Goal: Find specific page/section: Find specific page/section

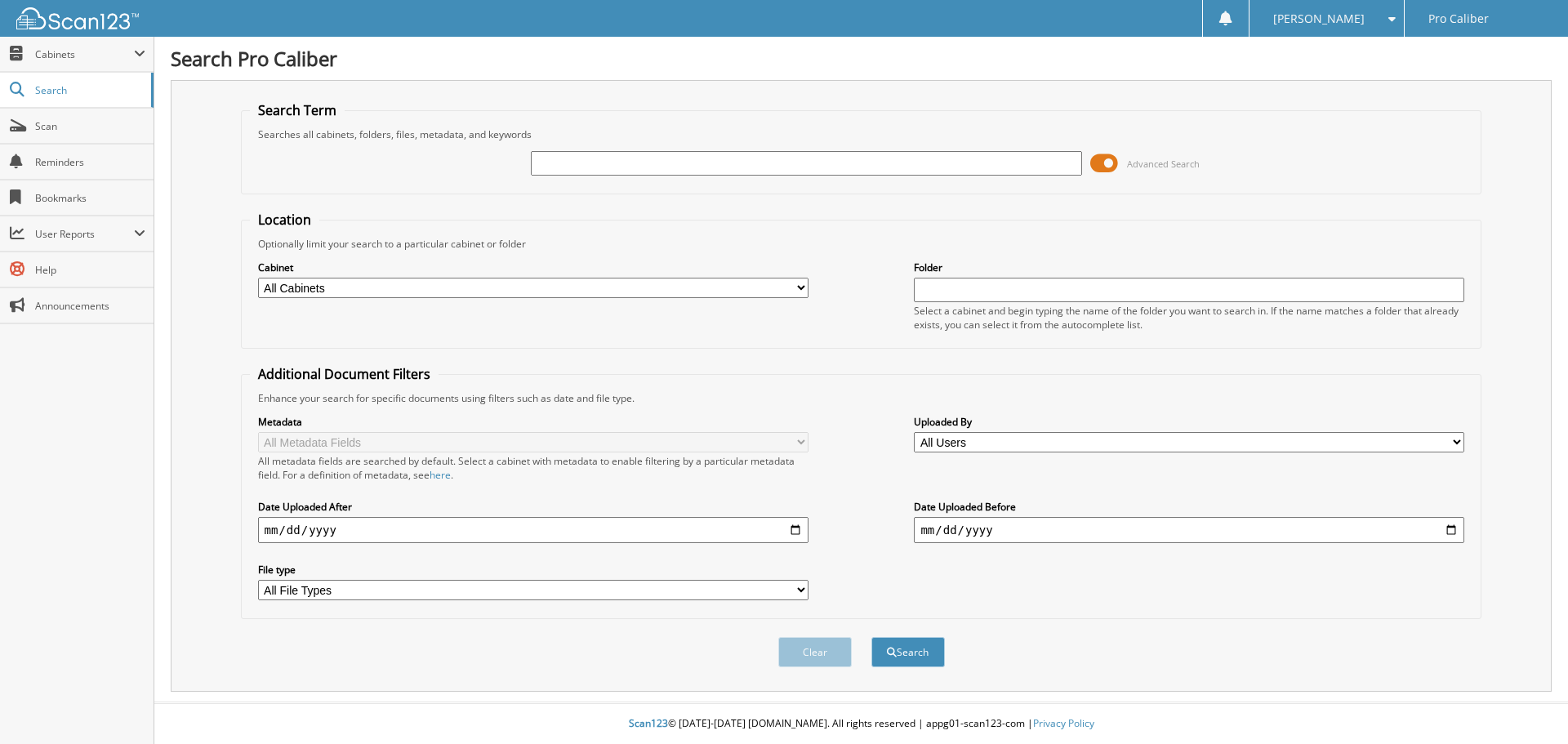
click at [571, 156] on input "text" at bounding box center [806, 163] width 550 height 25
type input "ANGDAHL"
click at [871, 637] on button "Search" at bounding box center [908, 651] width 74 height 30
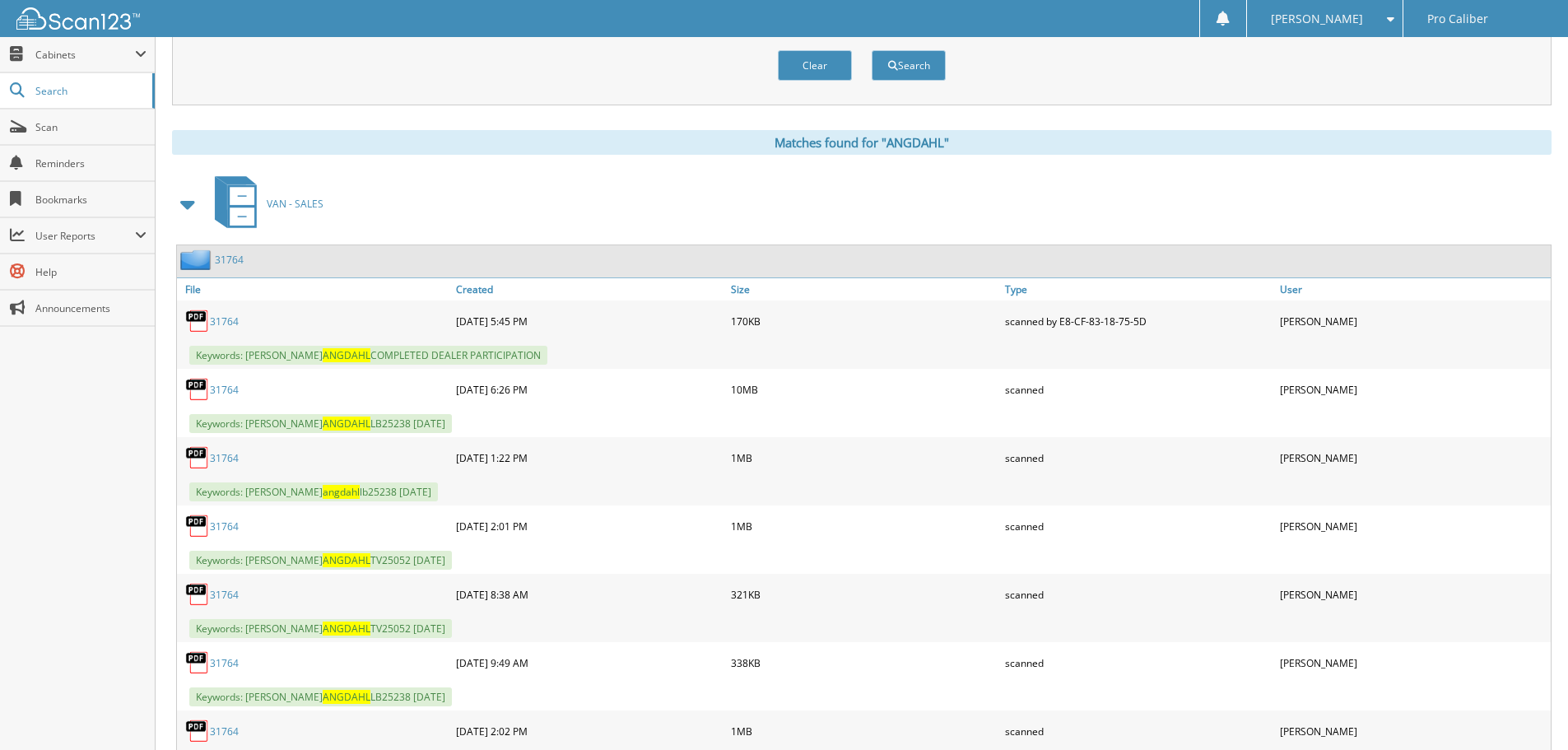
scroll to position [576, 0]
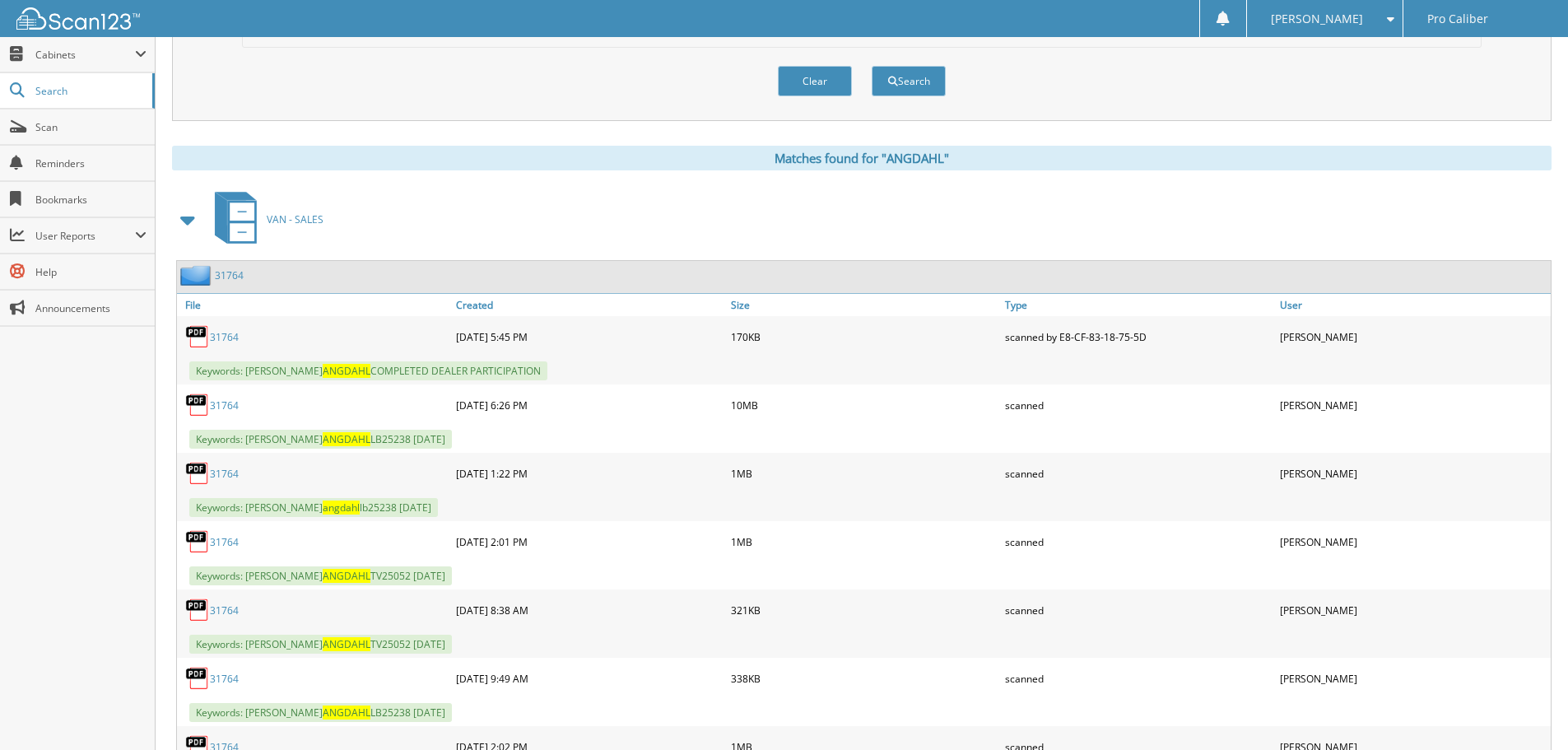
click at [237, 275] on link "31764" at bounding box center [228, 275] width 28 height 14
